Goal: Task Accomplishment & Management: Manage account settings

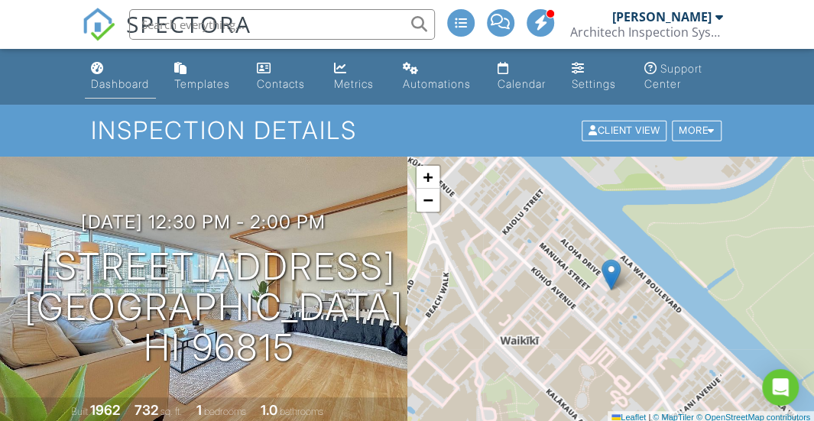
click at [120, 82] on div "Dashboard" at bounding box center [120, 83] width 58 height 13
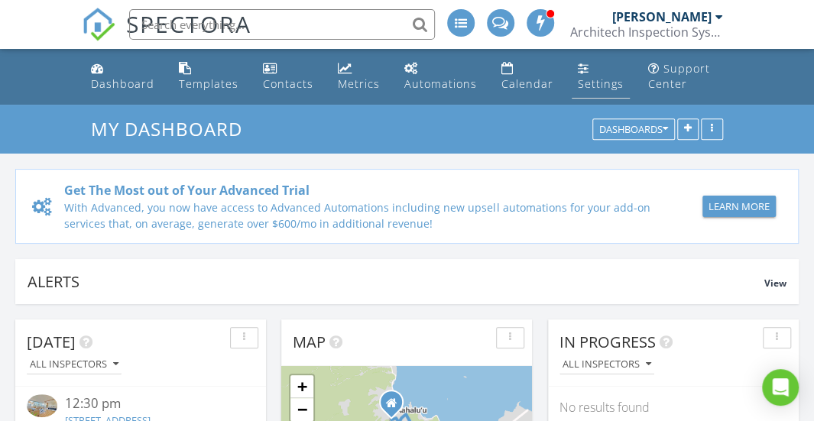
click at [584, 74] on link "Settings" at bounding box center [600, 77] width 58 height 44
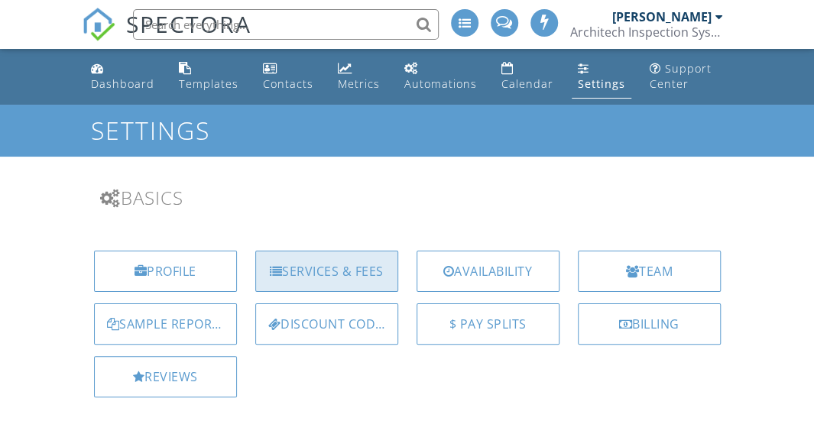
click at [356, 259] on div "Services & Fees" at bounding box center [326, 271] width 143 height 41
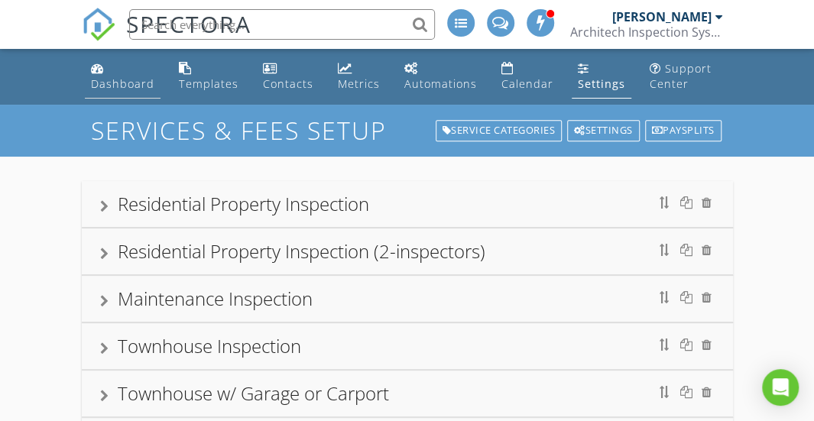
click at [125, 97] on link "Dashboard" at bounding box center [123, 77] width 76 height 44
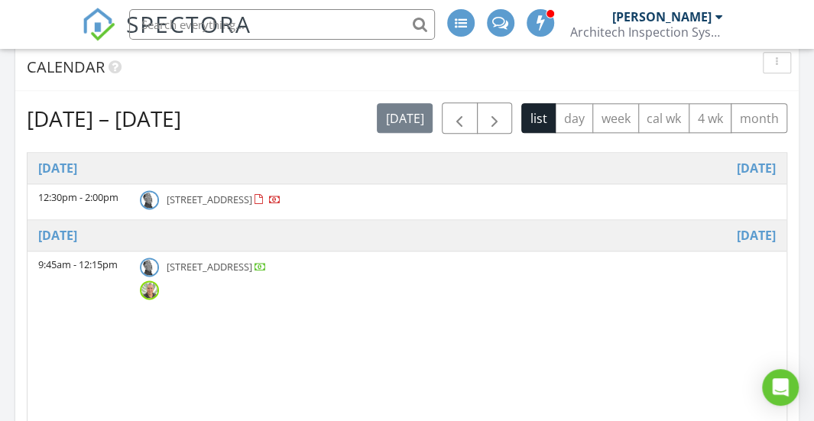
scroll to position [733, 0]
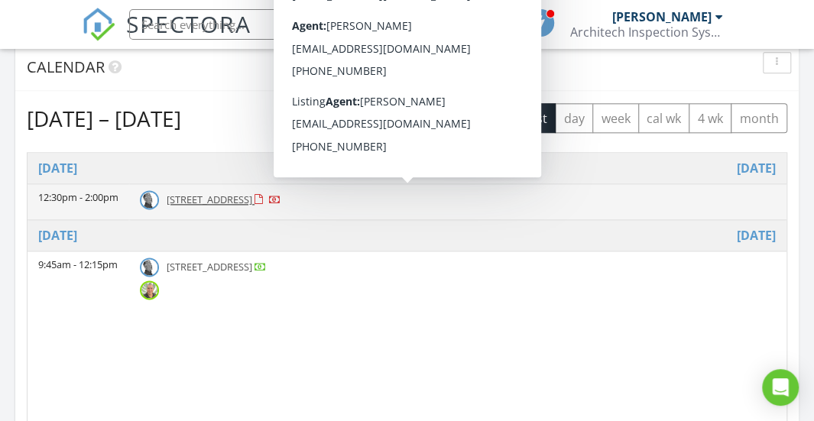
click at [159, 197] on img at bounding box center [149, 199] width 19 height 19
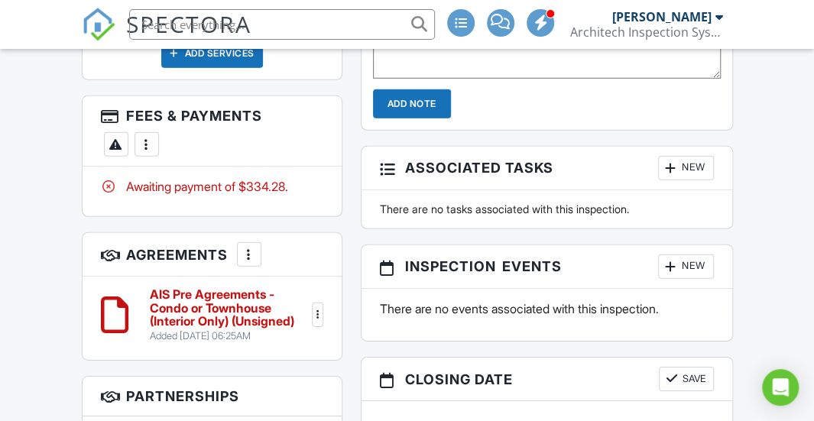
scroll to position [1813, 0]
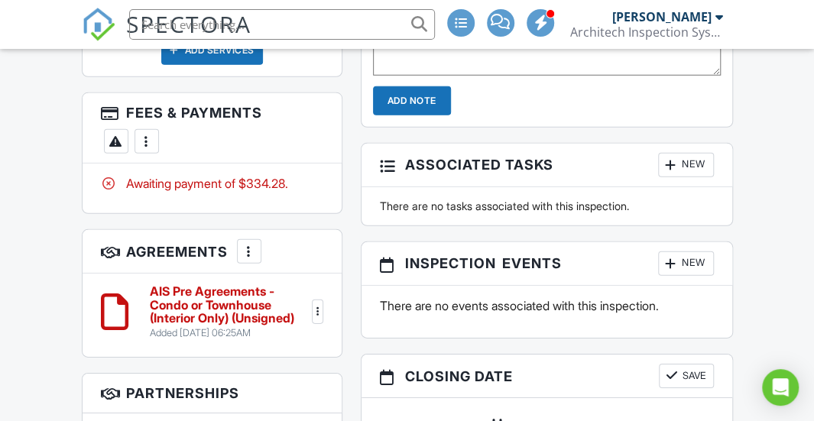
click at [312, 304] on div at bounding box center [316, 311] width 15 height 15
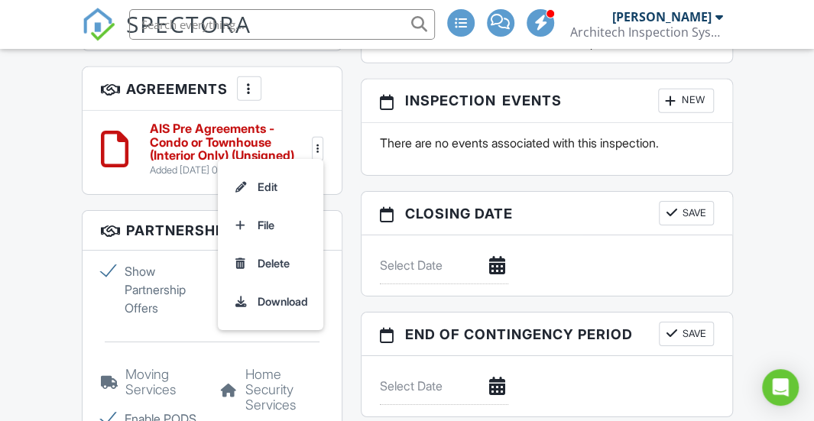
scroll to position [1986, 0]
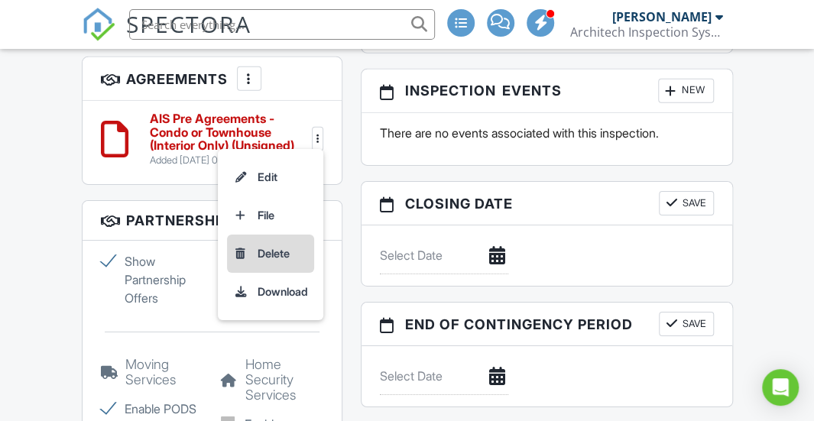
click at [263, 248] on li "Delete" at bounding box center [270, 254] width 87 height 38
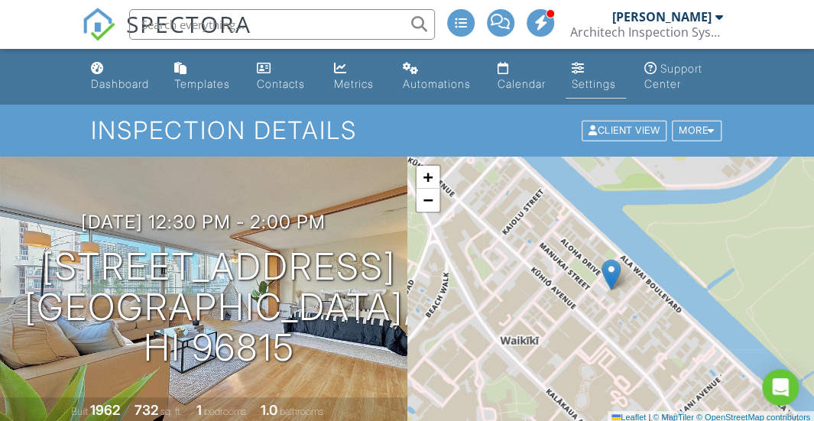
click at [578, 62] on div "Settings" at bounding box center [577, 68] width 13 height 12
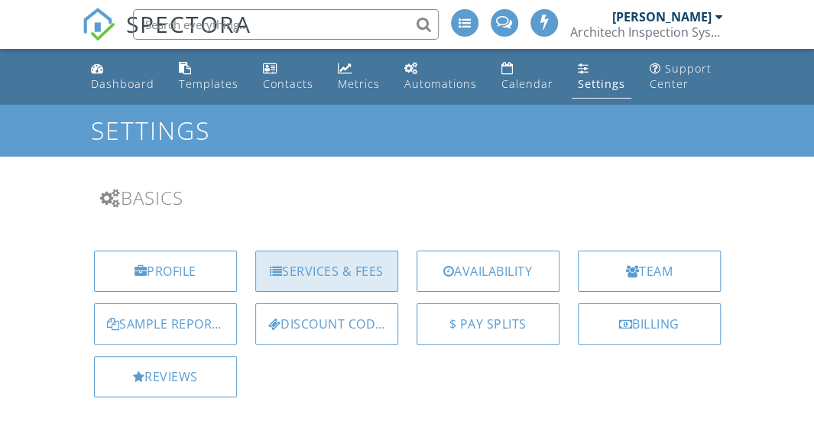
click at [312, 273] on div "Services & Fees" at bounding box center [326, 271] width 143 height 41
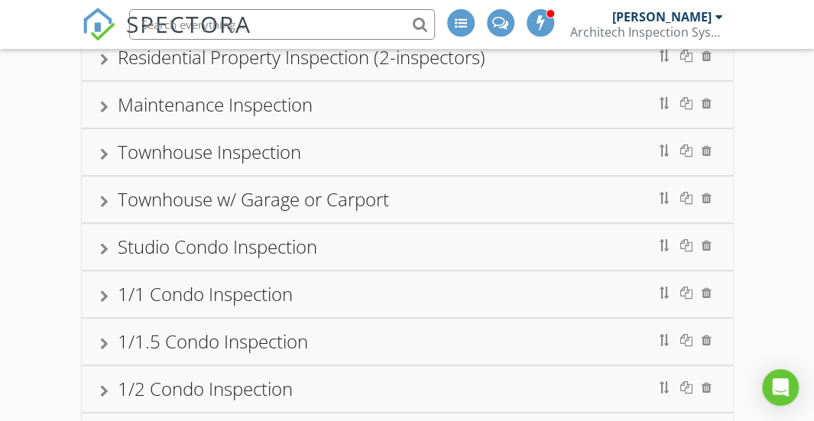
scroll to position [253, 0]
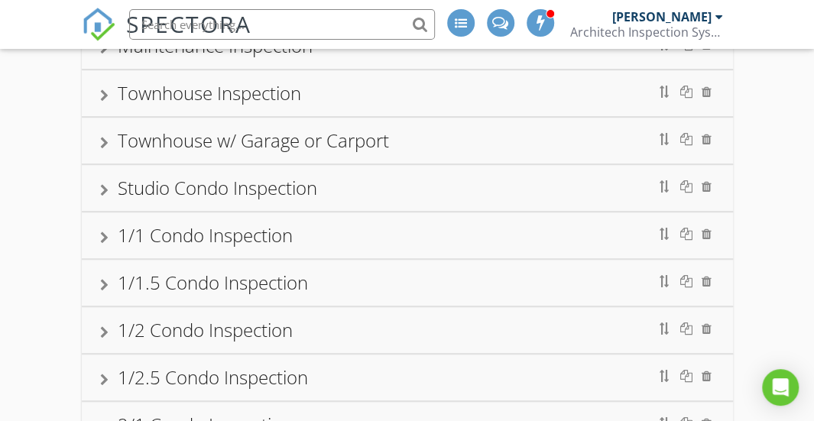
click at [110, 229] on div "1/1 Condo Inspection" at bounding box center [407, 236] width 614 height 28
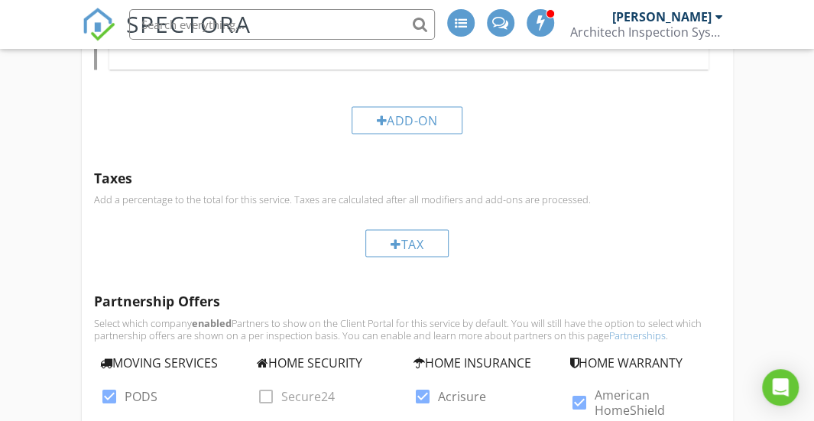
scroll to position [1034, 0]
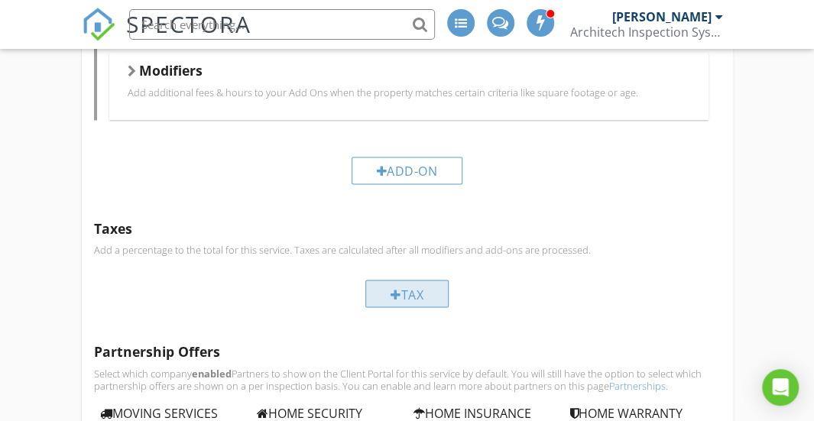
click at [382, 286] on div "Tax" at bounding box center [406, 294] width 83 height 28
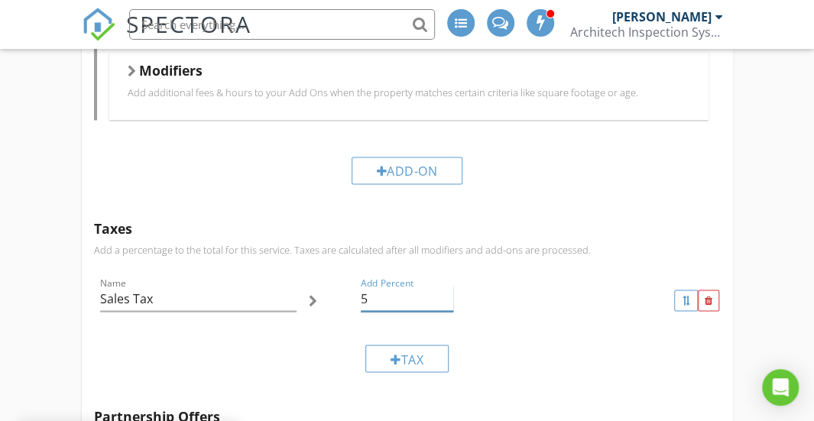
click at [399, 290] on input "5" at bounding box center [407, 298] width 92 height 25
type input "4.712"
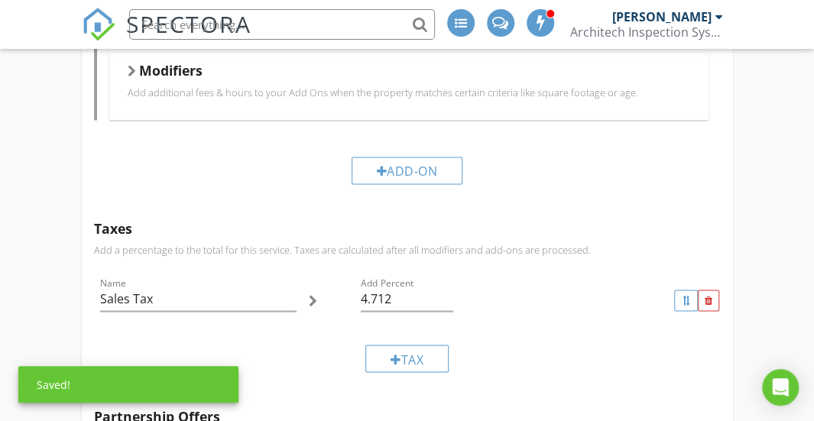
click at [515, 312] on div "Name Sales Tax Add Percent 4.712" at bounding box center [407, 299] width 626 height 65
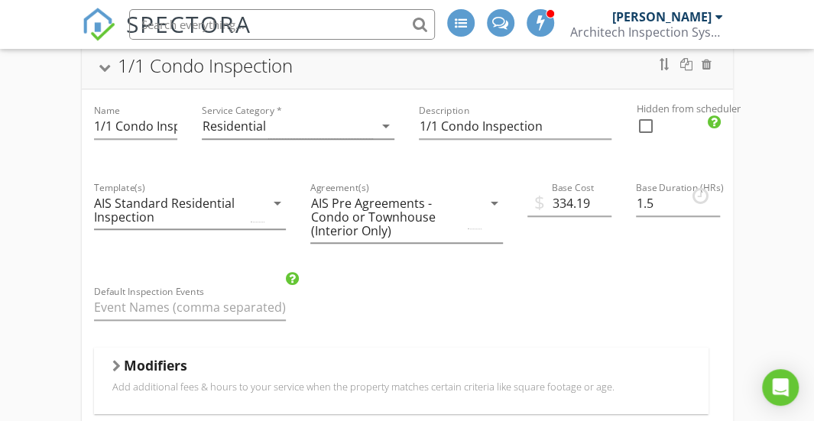
scroll to position [268, 0]
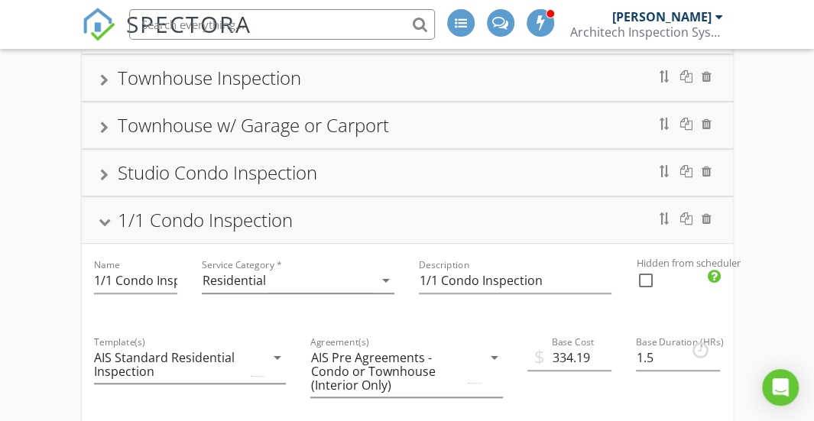
click at [480, 206] on div "1/1 Condo Inspection" at bounding box center [407, 220] width 614 height 28
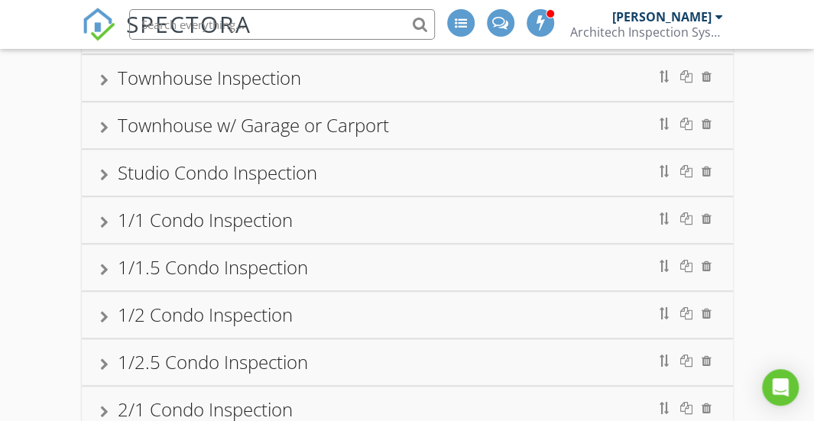
click at [480, 206] on div "1/1 Condo Inspection" at bounding box center [407, 220] width 614 height 28
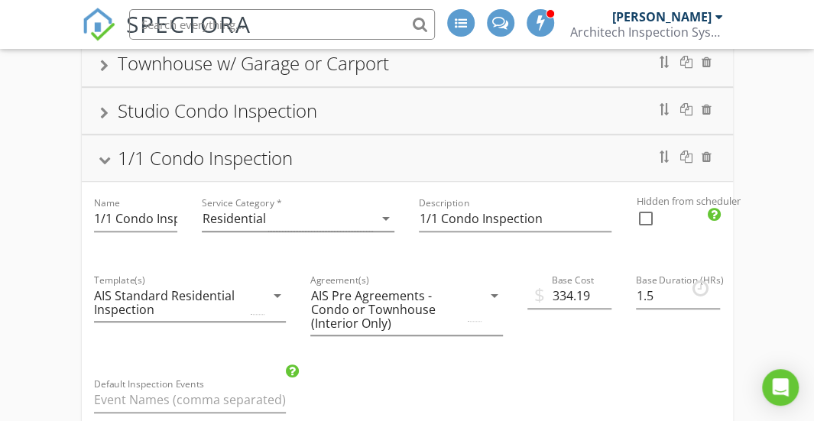
scroll to position [329, 0]
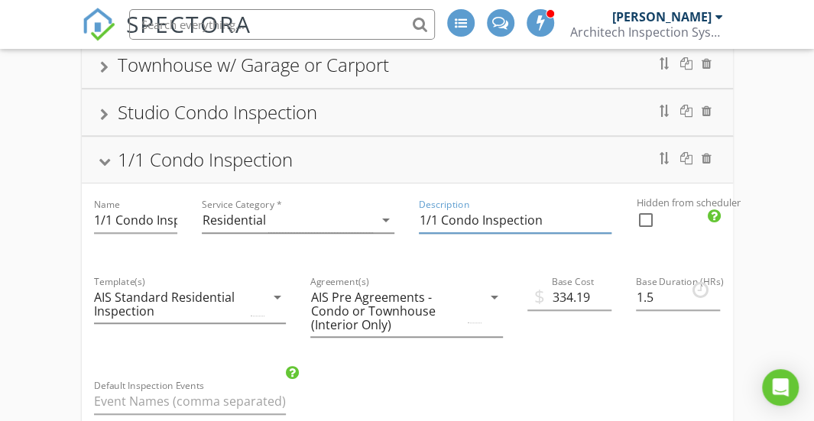
drag, startPoint x: 480, startPoint y: 204, endPoint x: 369, endPoint y: 140, distance: 128.0
click at [369, 140] on div "1/1 Condo Inspection" at bounding box center [407, 160] width 651 height 46
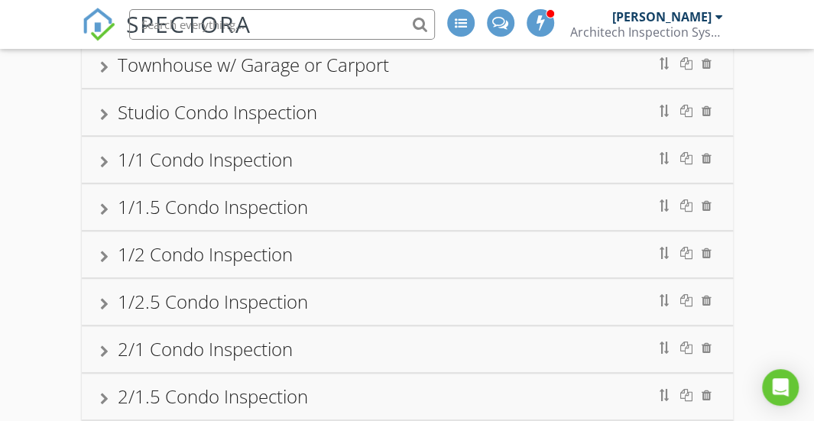
scroll to position [0, 0]
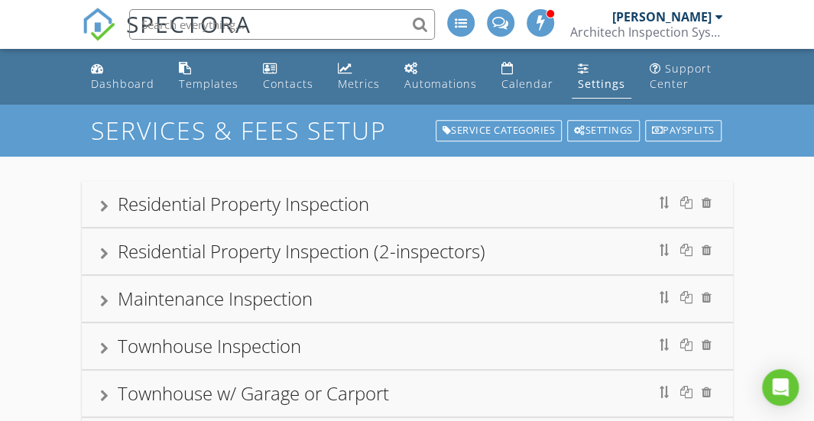
click at [590, 57] on link "Settings" at bounding box center [601, 77] width 60 height 44
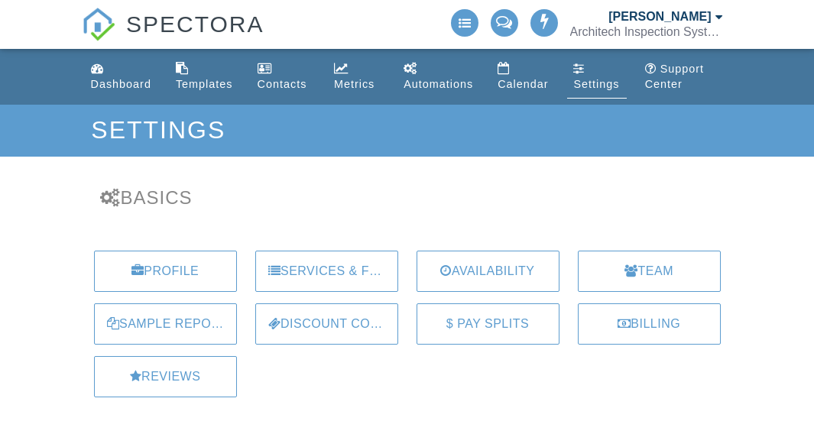
click at [578, 65] on div "Settings" at bounding box center [578, 68] width 11 height 12
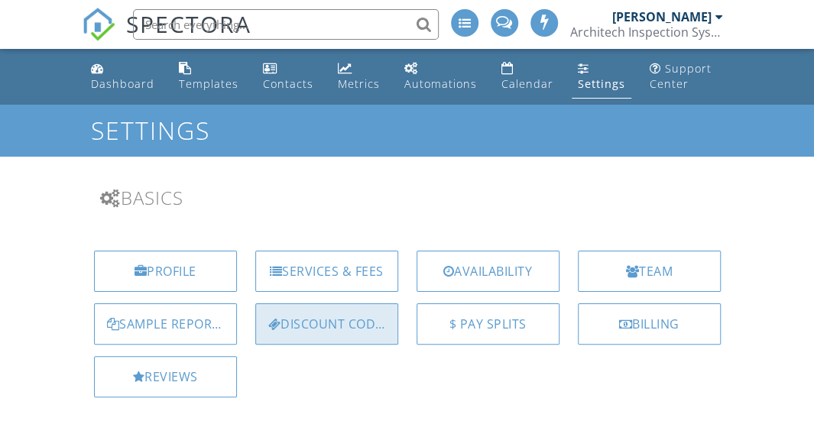
click at [320, 335] on div "Discount Codes" at bounding box center [326, 323] width 143 height 41
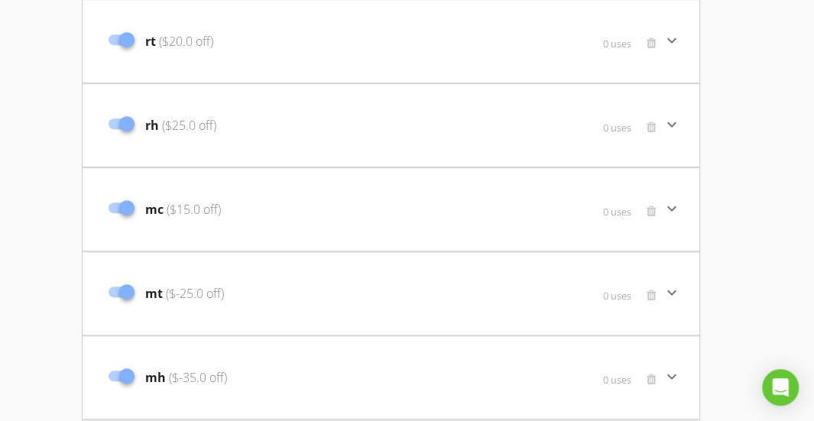
scroll to position [424, 0]
click at [668, 204] on icon "keyboard_arrow_down" at bounding box center [671, 206] width 18 height 18
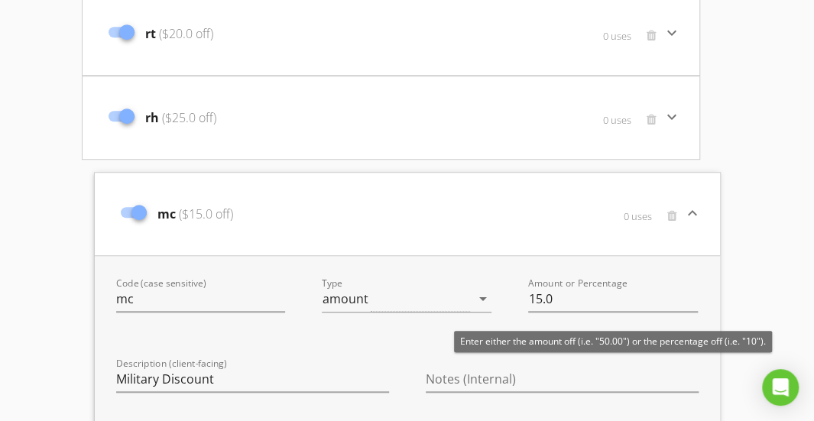
scroll to position [426, 0]
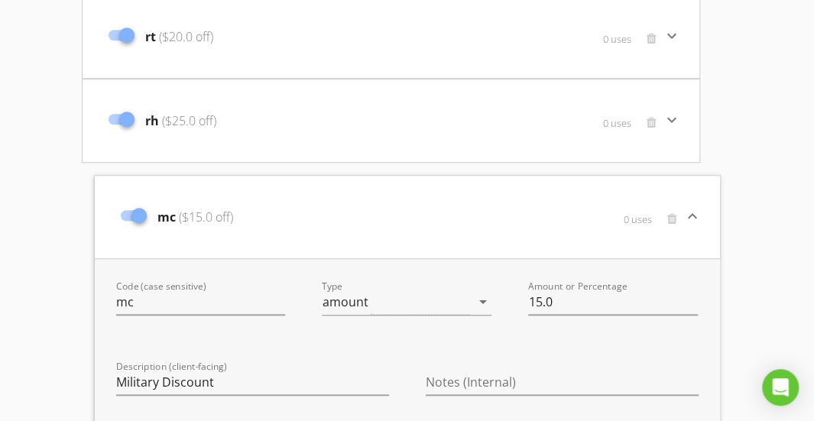
click at [688, 213] on icon "keyboard_arrow_down" at bounding box center [692, 216] width 18 height 18
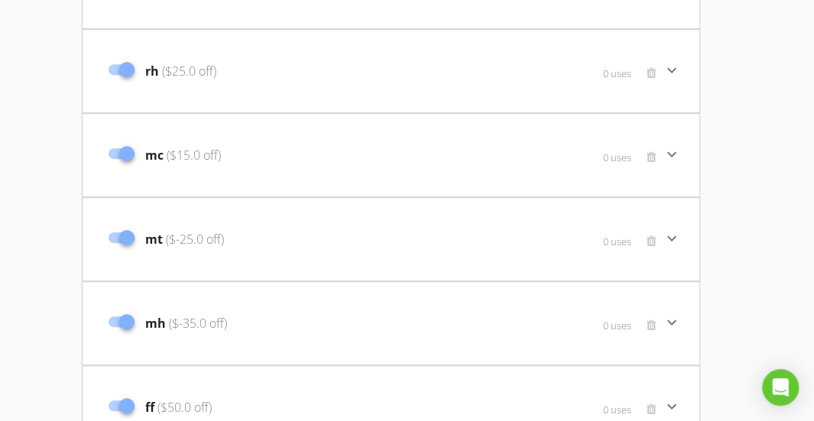
scroll to position [0, 0]
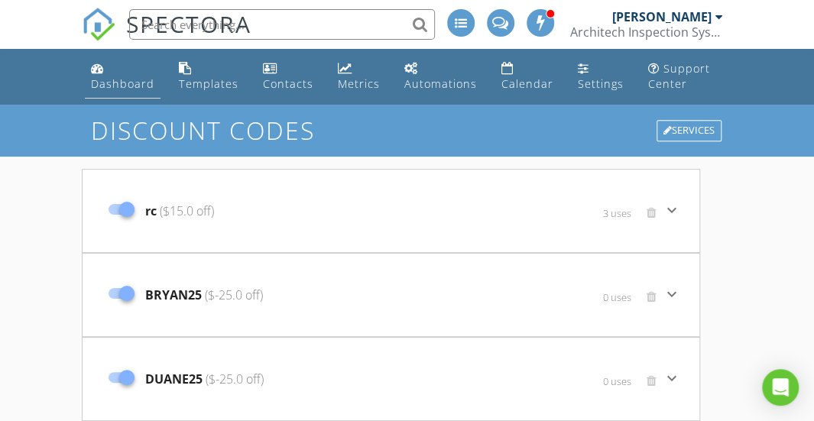
click at [118, 66] on link "Dashboard" at bounding box center [123, 77] width 76 height 44
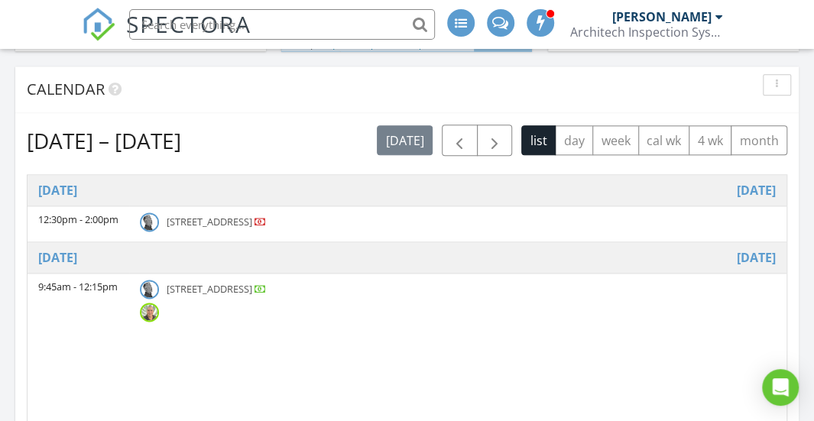
scroll to position [711, 0]
click at [151, 215] on img at bounding box center [149, 222] width 19 height 19
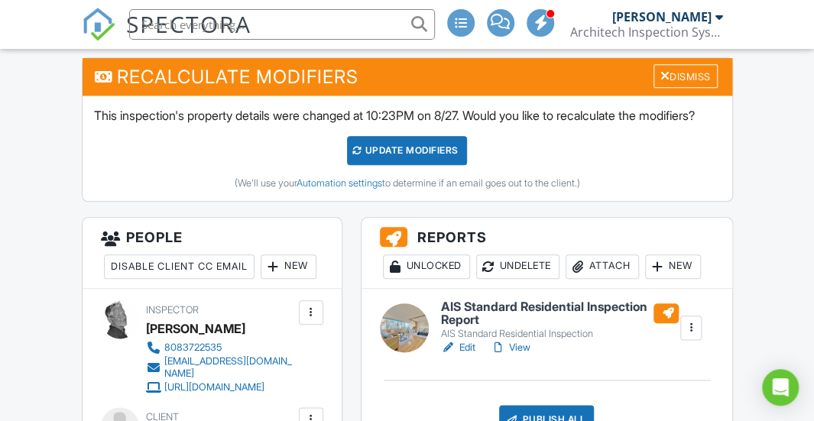
scroll to position [587, 0]
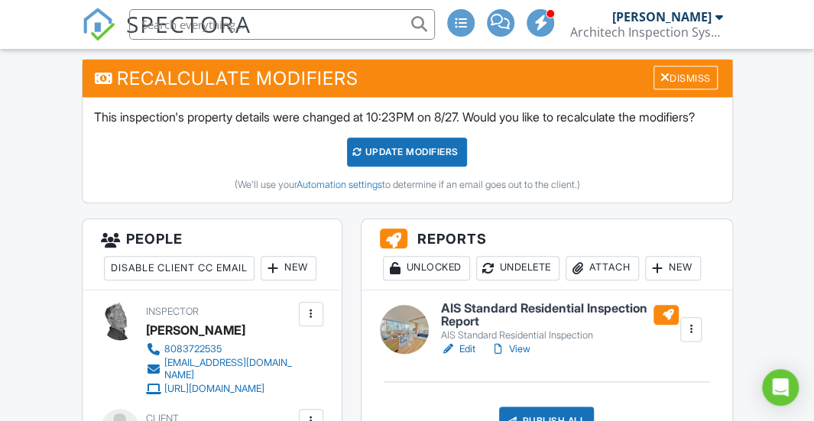
click at [408, 167] on div "UPDATE Modifiers" at bounding box center [407, 152] width 120 height 29
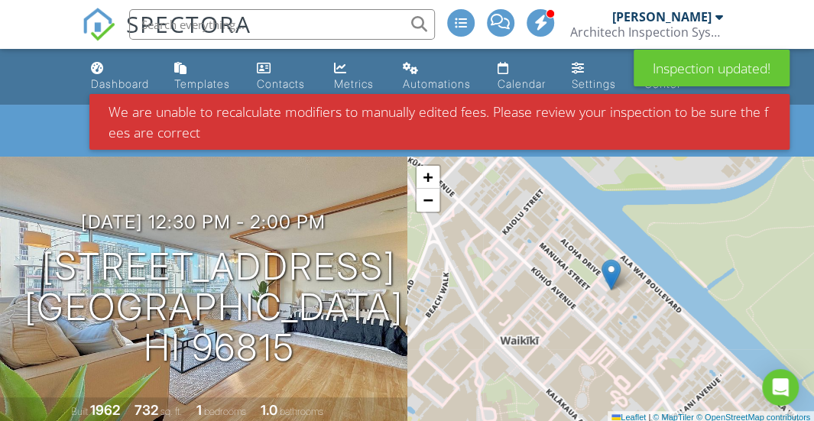
click at [25, 79] on ul "Dashboard Templates Contacts Metrics Automations Calendar Settings Support Cent…" at bounding box center [407, 77] width 814 height 56
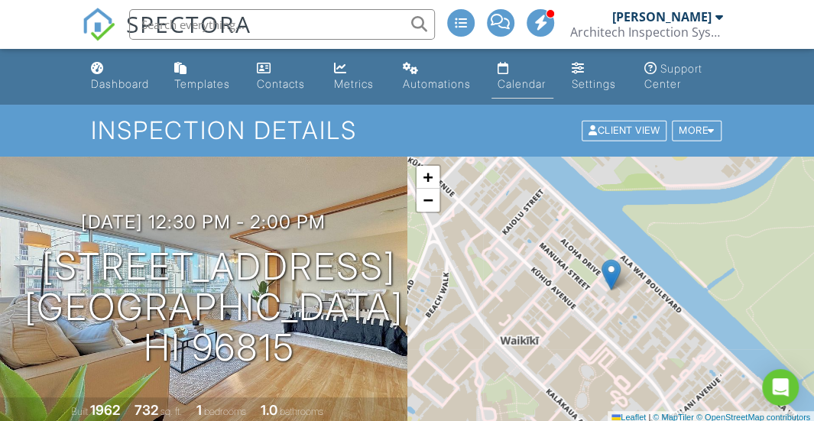
click at [504, 84] on div "Calendar" at bounding box center [521, 83] width 48 height 13
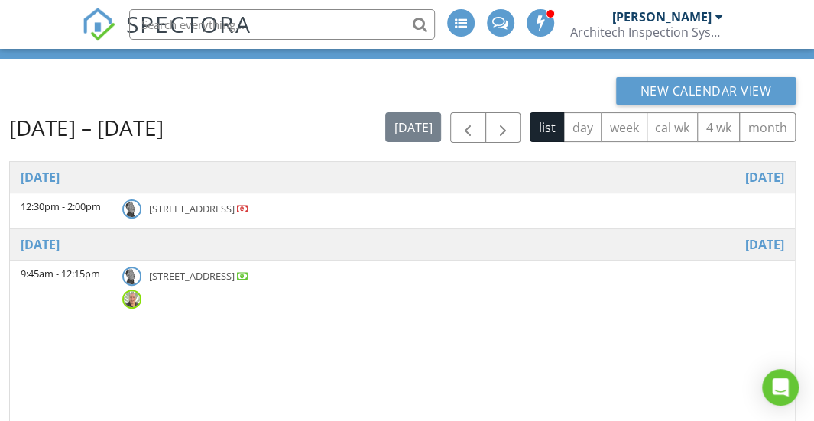
scroll to position [87, 0]
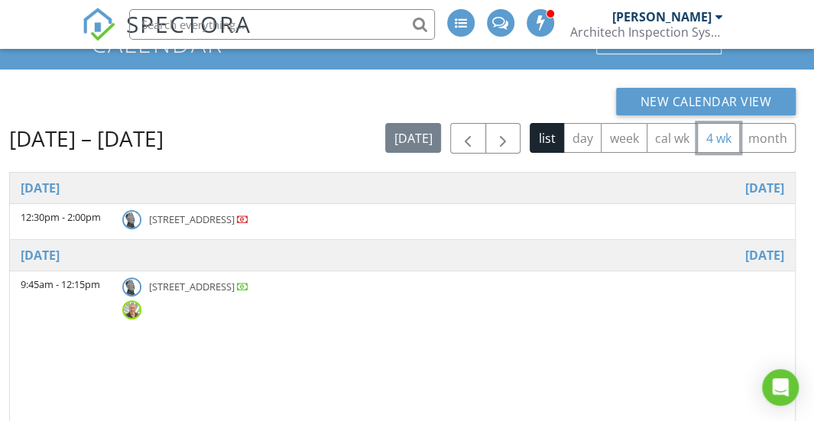
click at [710, 139] on button "4 wk" at bounding box center [718, 138] width 43 height 30
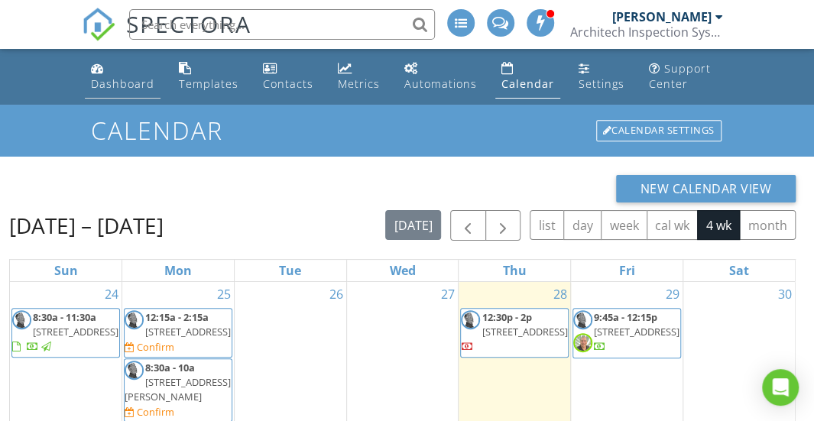
click at [99, 80] on div "Dashboard" at bounding box center [122, 83] width 63 height 15
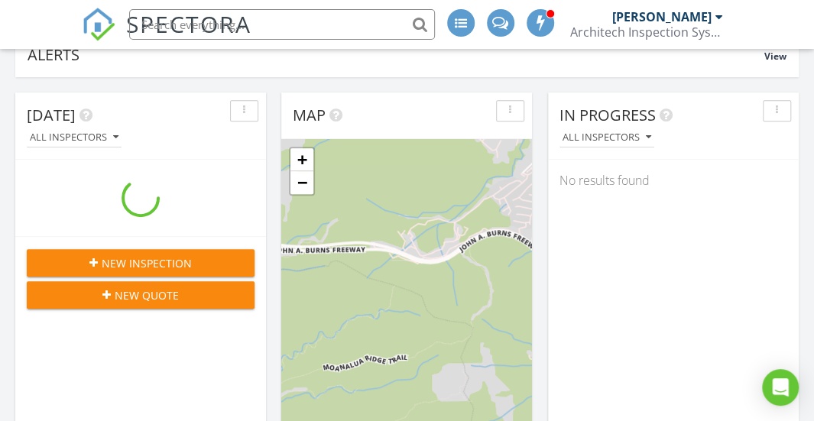
scroll to position [361, 0]
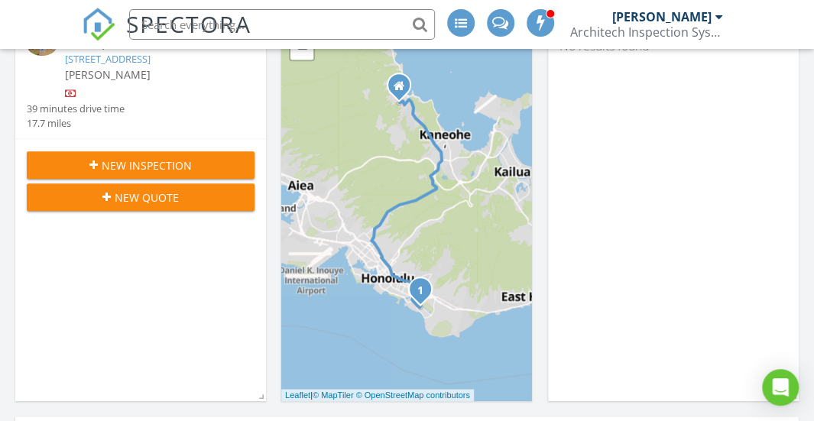
click at [164, 138] on div "12:30 pm 435 Seaside Ave, Seaside Towers 709, Honolulu, HI 96815 Bryan Naff 39 …" at bounding box center [140, 81] width 251 height 113
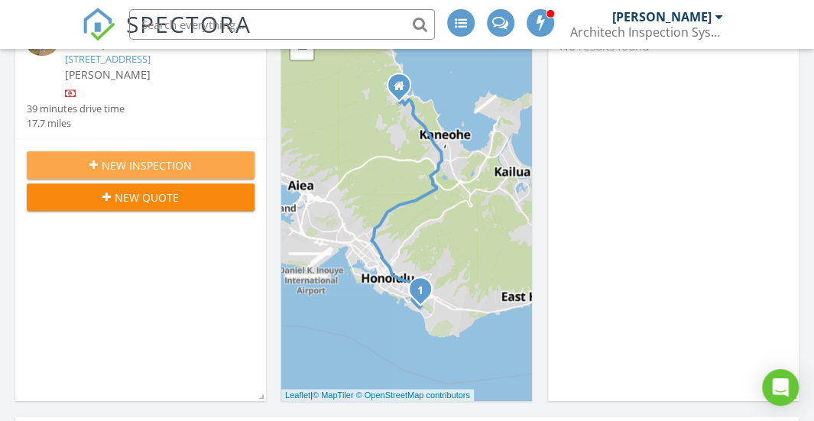
click at [128, 173] on span "New Inspection" at bounding box center [147, 165] width 90 height 16
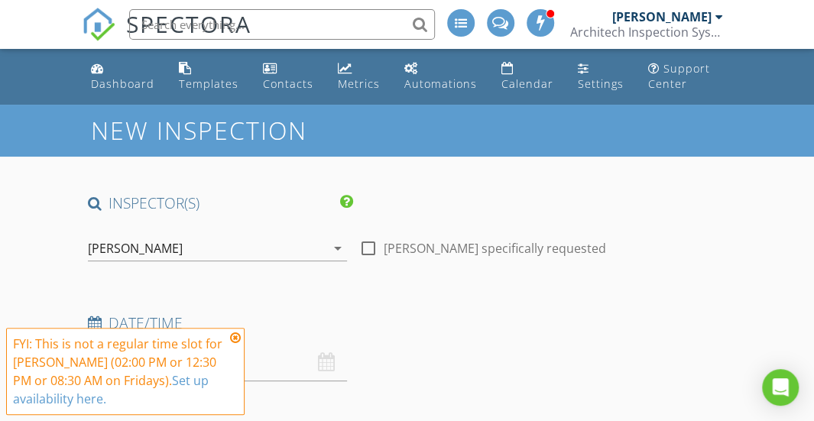
click at [237, 342] on icon at bounding box center [235, 338] width 11 height 12
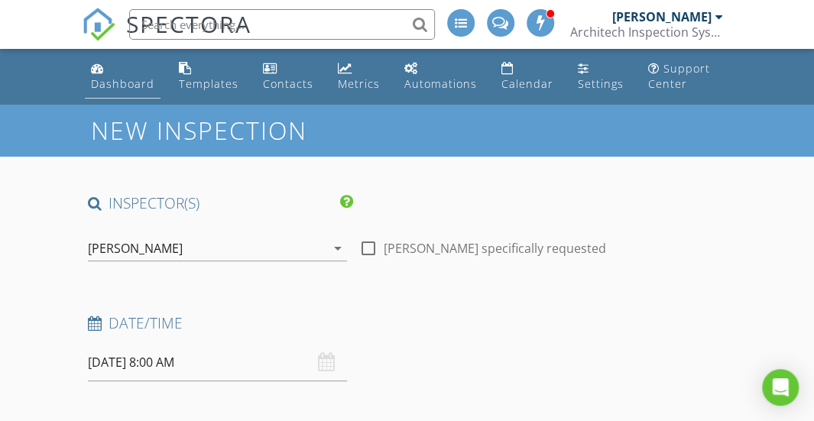
click at [120, 83] on div "Dashboard" at bounding box center [122, 83] width 63 height 15
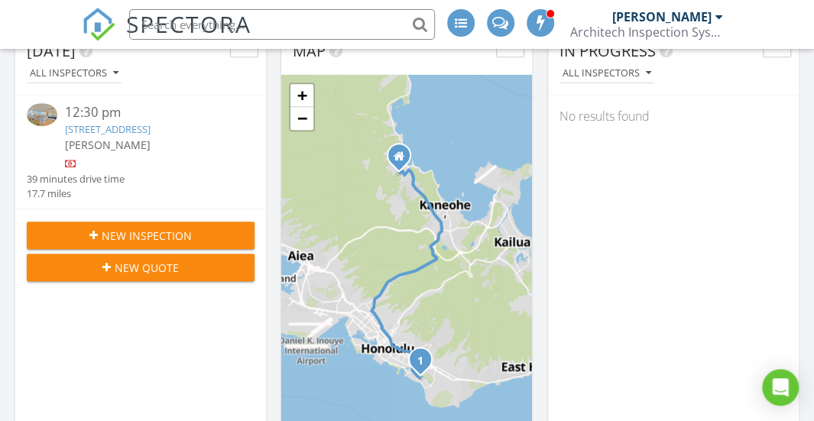
scroll to position [280, 0]
